Goal: Information Seeking & Learning: Check status

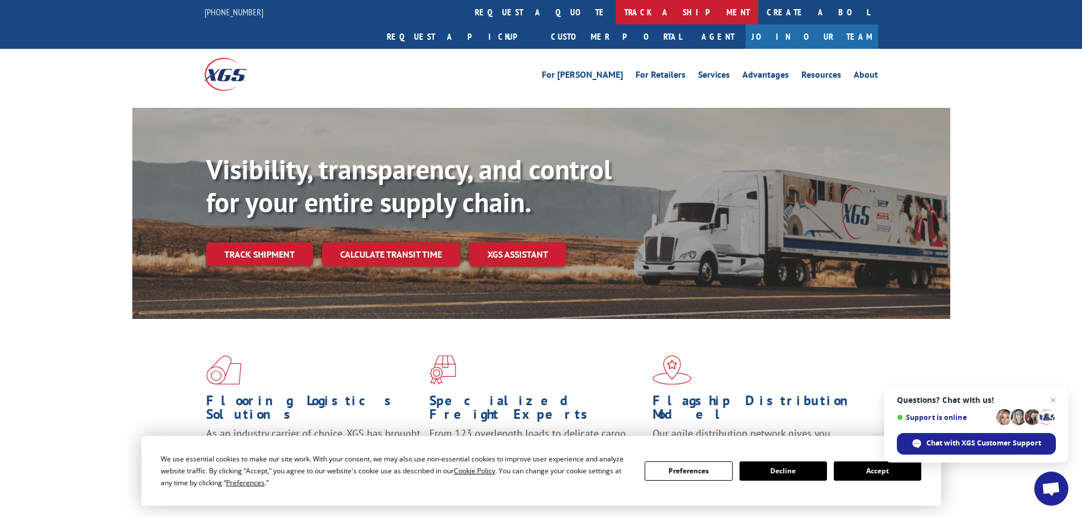
click at [616, 14] on link "track a shipment" at bounding box center [687, 12] width 143 height 24
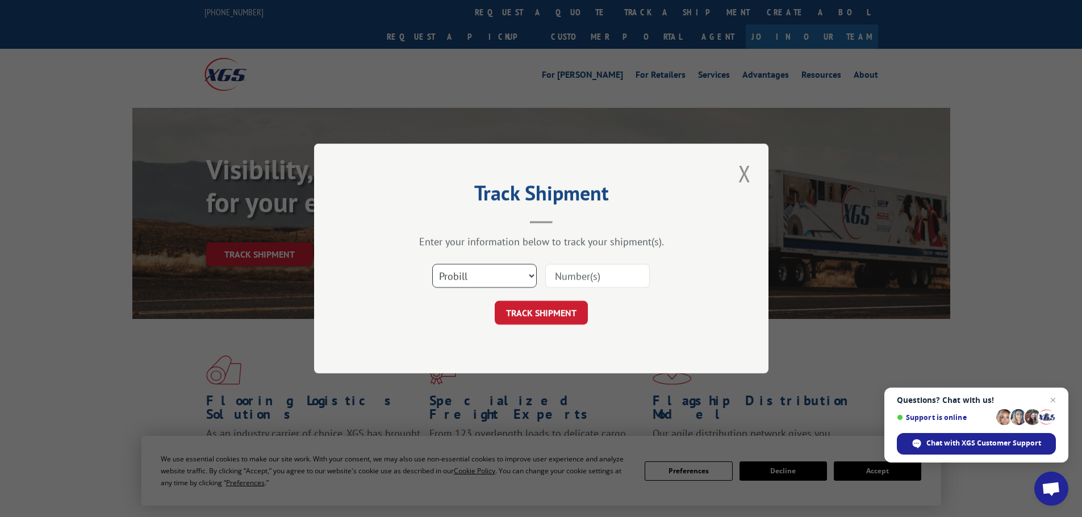
click at [496, 281] on select "Select category... Probill BOL PO" at bounding box center [484, 276] width 104 height 24
select select "po"
click at [432, 264] on select "Select category... Probill BOL PO" at bounding box center [484, 276] width 104 height 24
click at [558, 283] on input at bounding box center [597, 276] width 104 height 24
paste input "02512318"
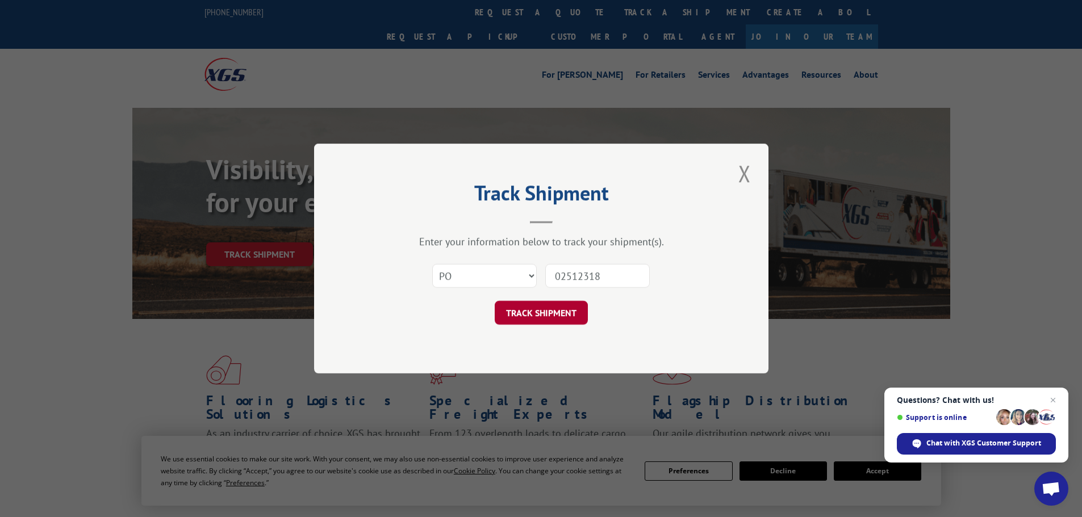
type input "02512318"
click at [563, 322] on button "TRACK SHIPMENT" at bounding box center [541, 313] width 93 height 24
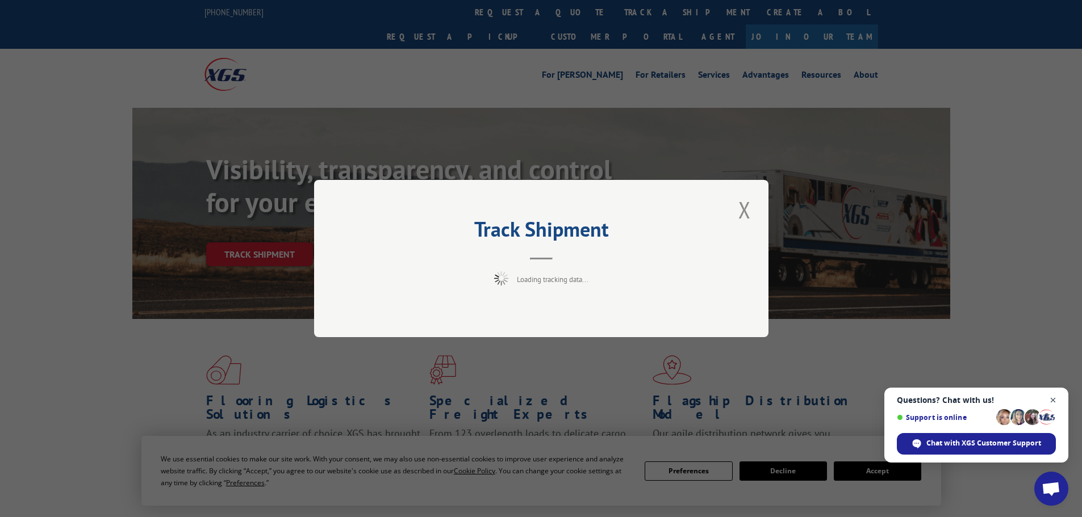
click at [1059, 402] on span "Open chat" at bounding box center [1053, 401] width 14 height 14
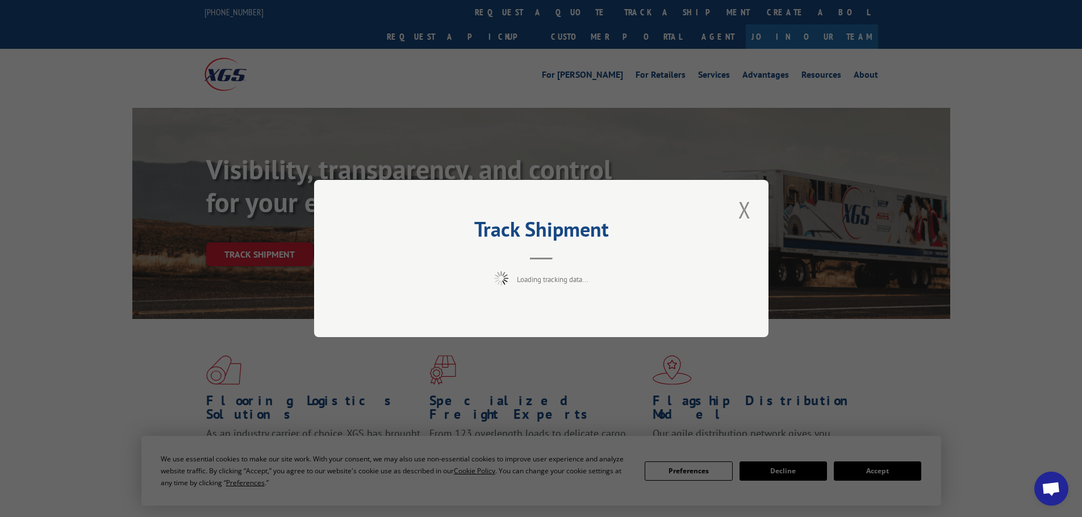
click at [880, 471] on div "Track Shipment Loading tracking data..." at bounding box center [541, 258] width 1082 height 517
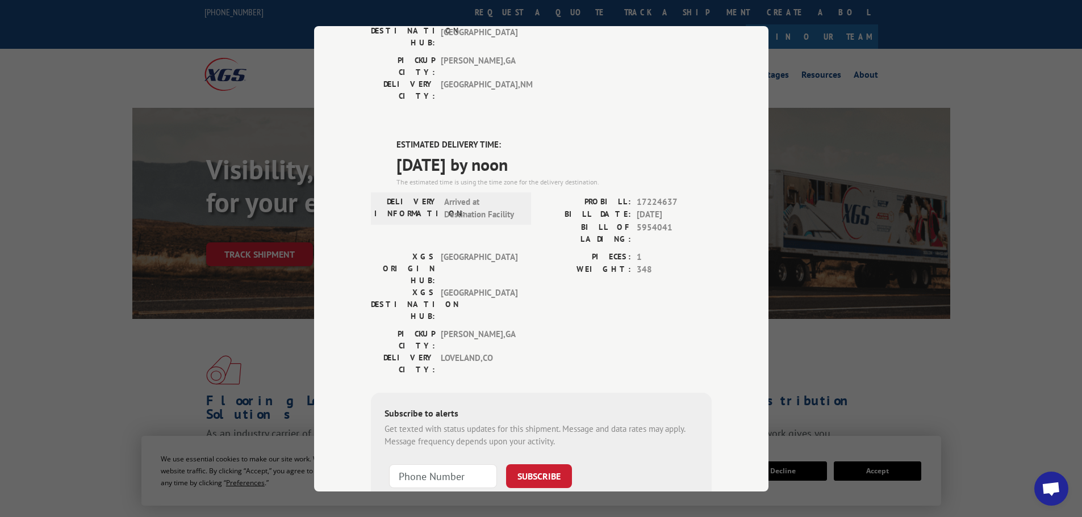
scroll to position [2, 0]
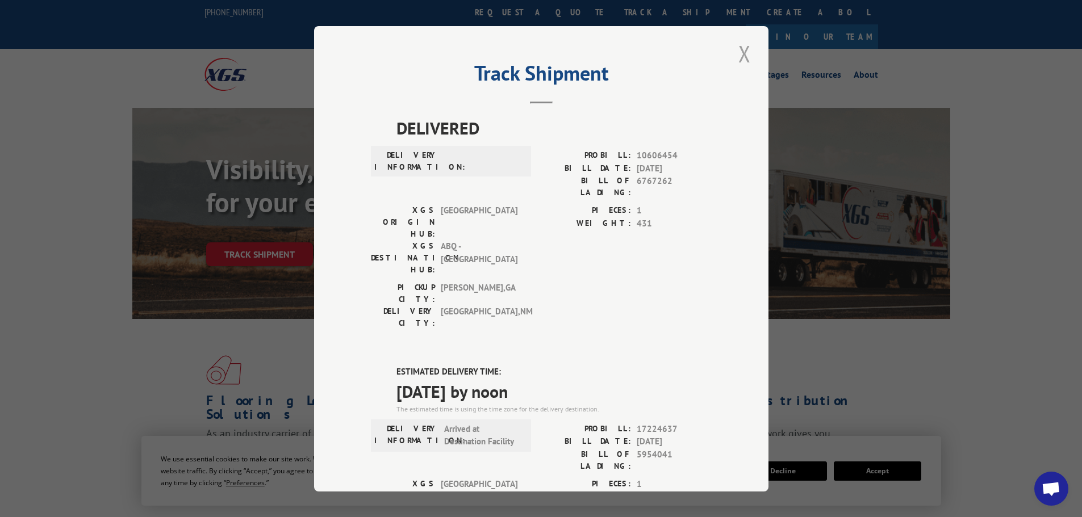
click at [740, 56] on button "Close modal" at bounding box center [744, 53] width 19 height 31
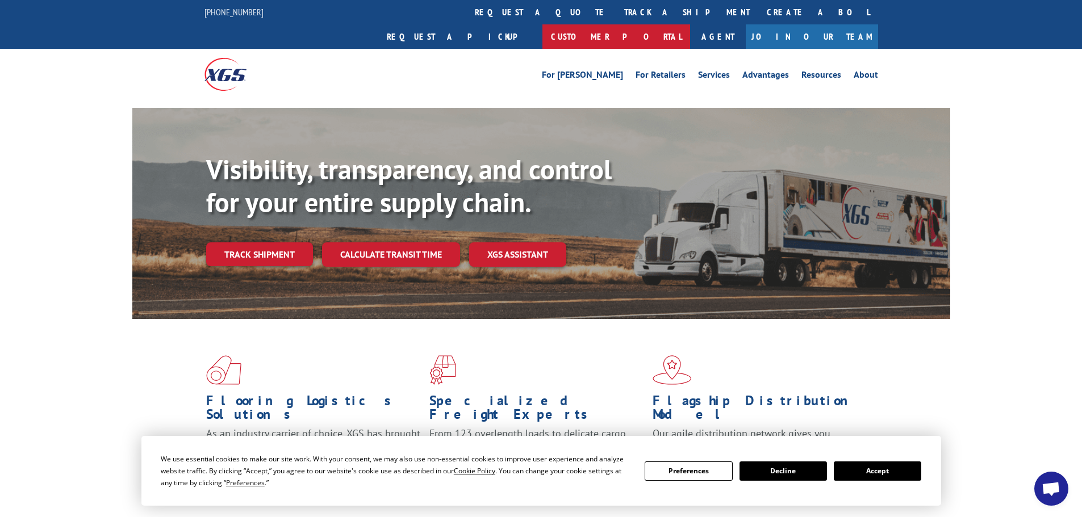
click at [690, 24] on link "Customer Portal" at bounding box center [616, 36] width 148 height 24
